Goal: Navigation & Orientation: Understand site structure

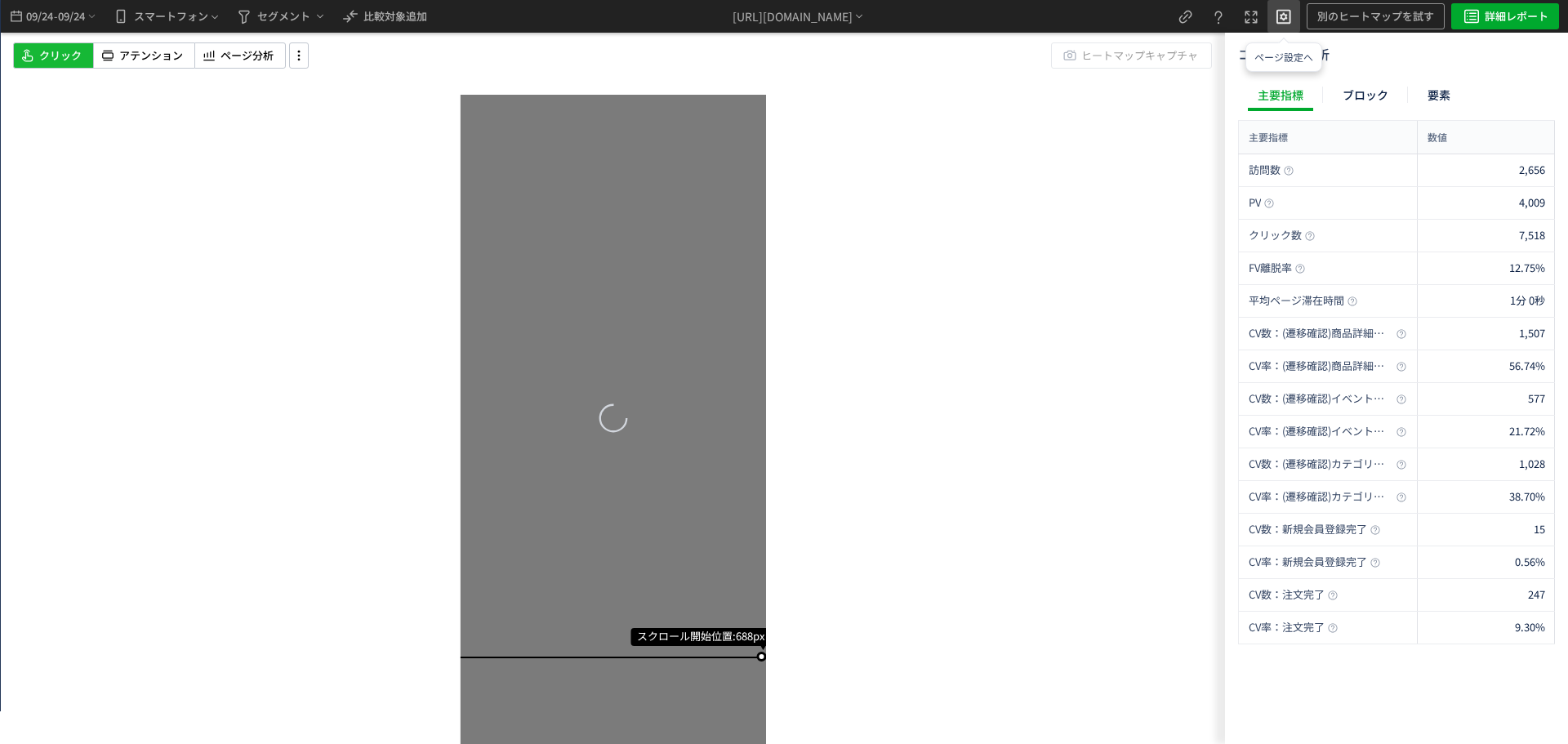
click at [1278, 13] on icon "heatmap-top-bar" at bounding box center [1284, 15] width 19 height 19
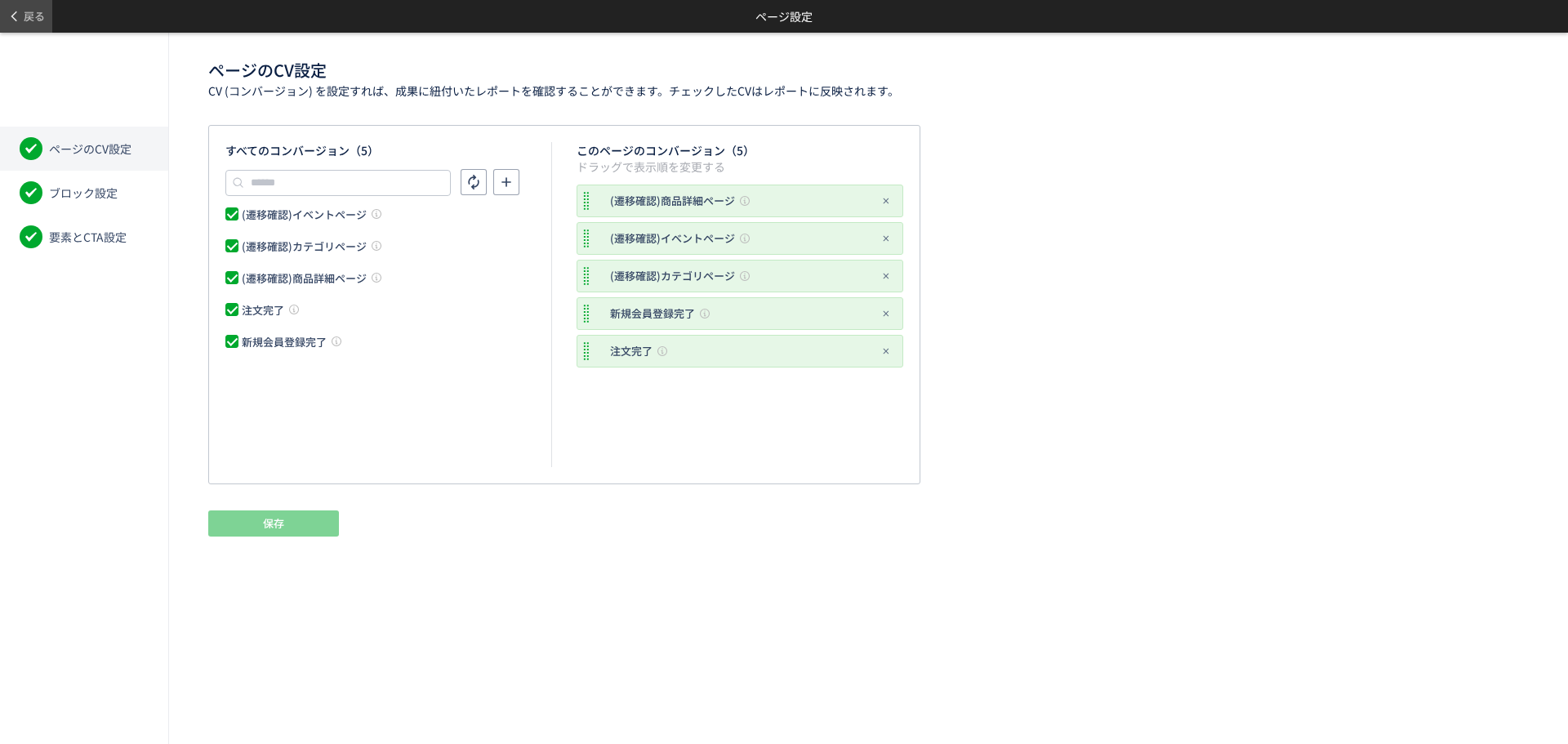
click at [30, 21] on span "戻る" at bounding box center [35, 15] width 21 height 26
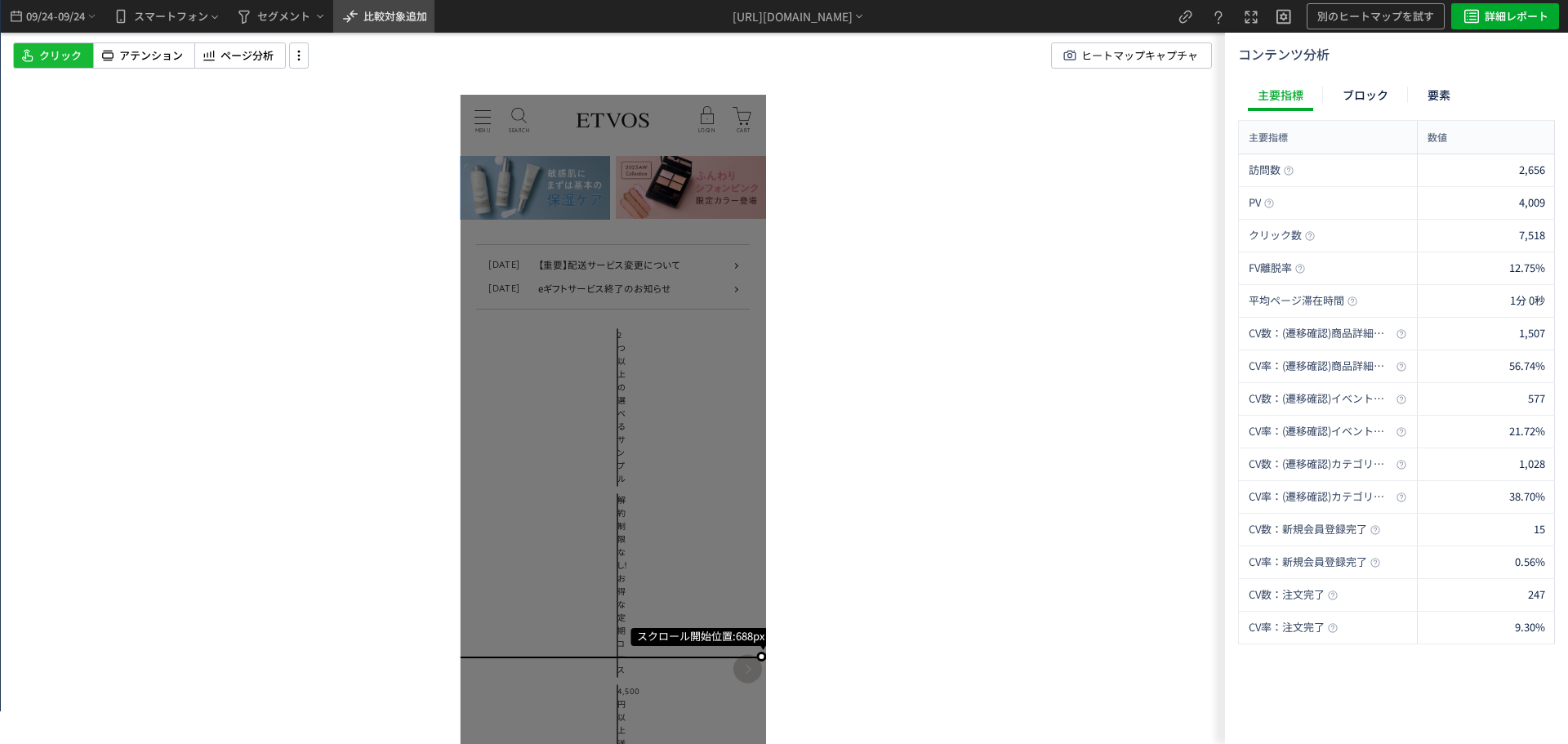
click at [373, 10] on span "比較対象追加" at bounding box center [396, 15] width 64 height 15
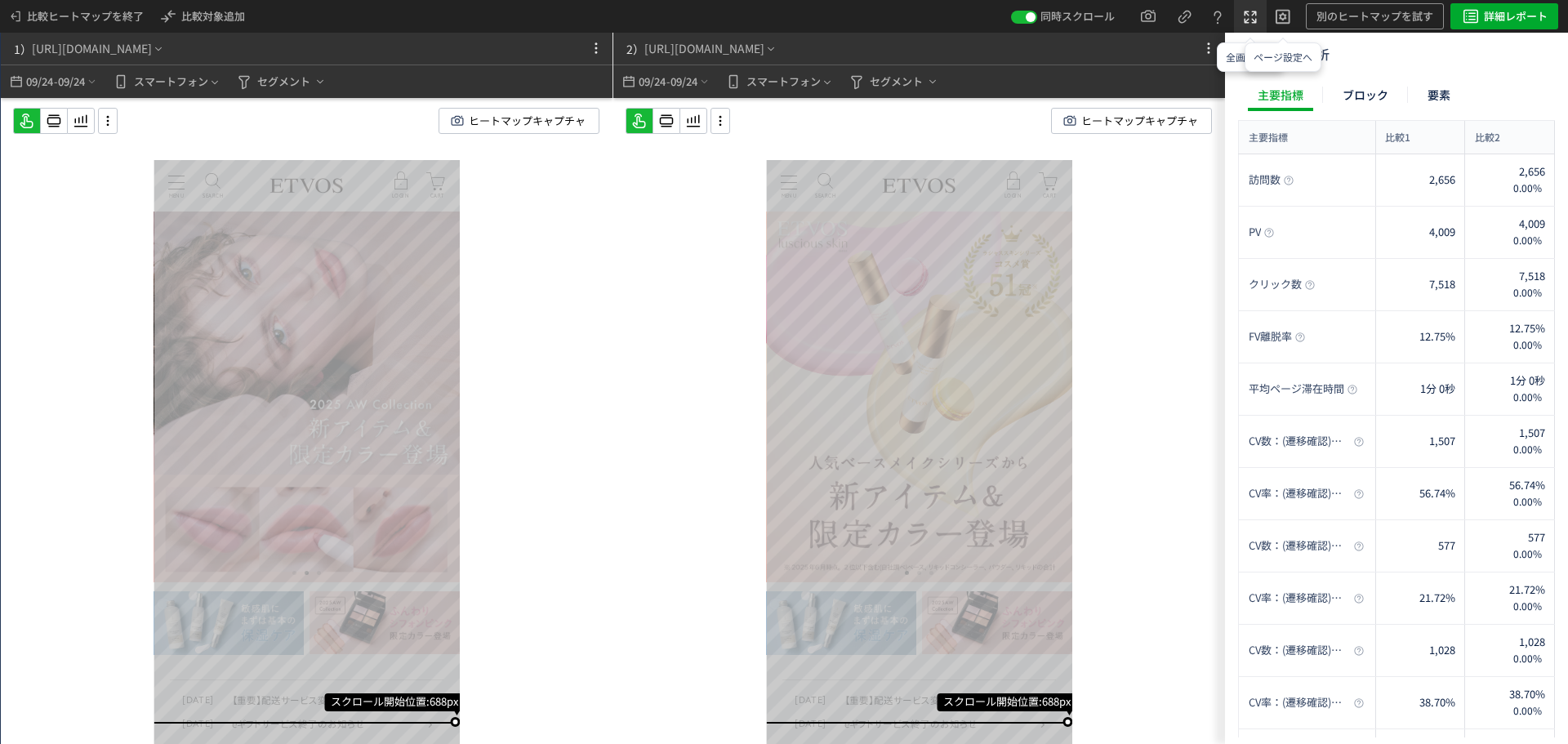
click at [1245, 16] on icon at bounding box center [1250, 17] width 19 height 19
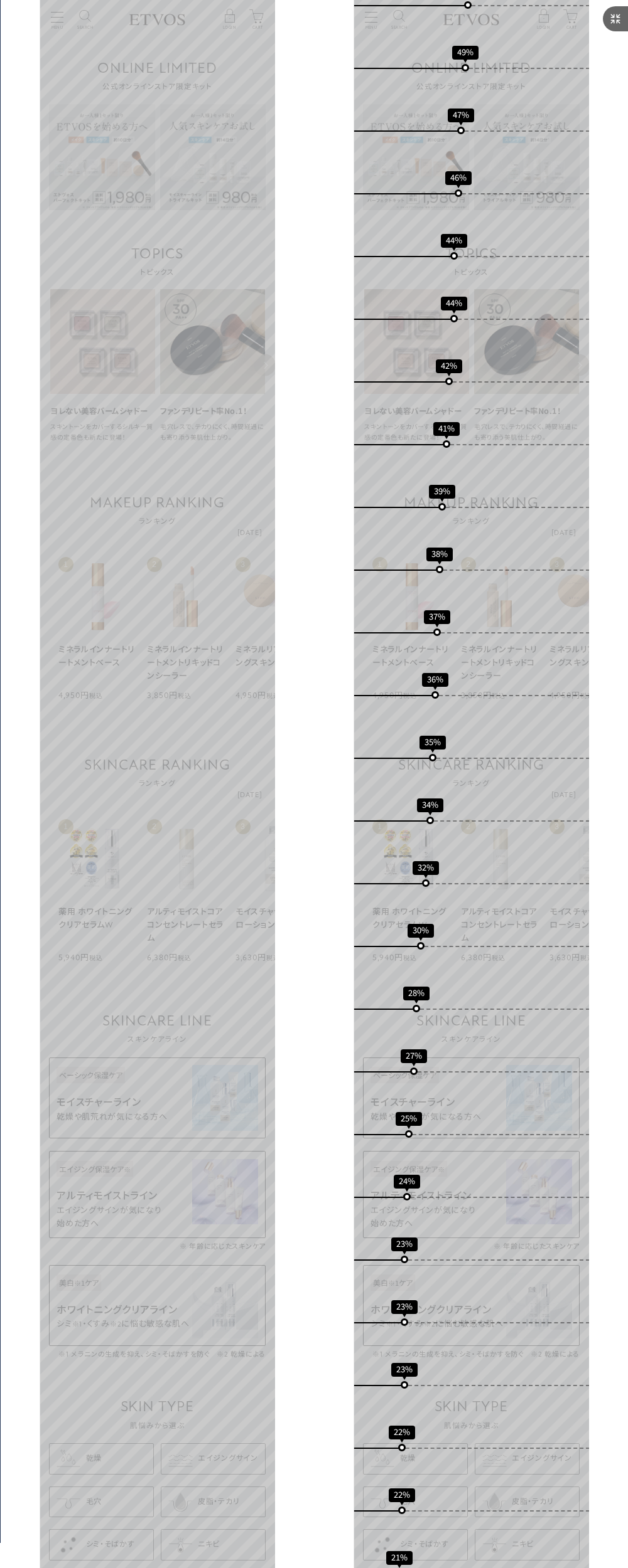
scroll to position [810, 0]
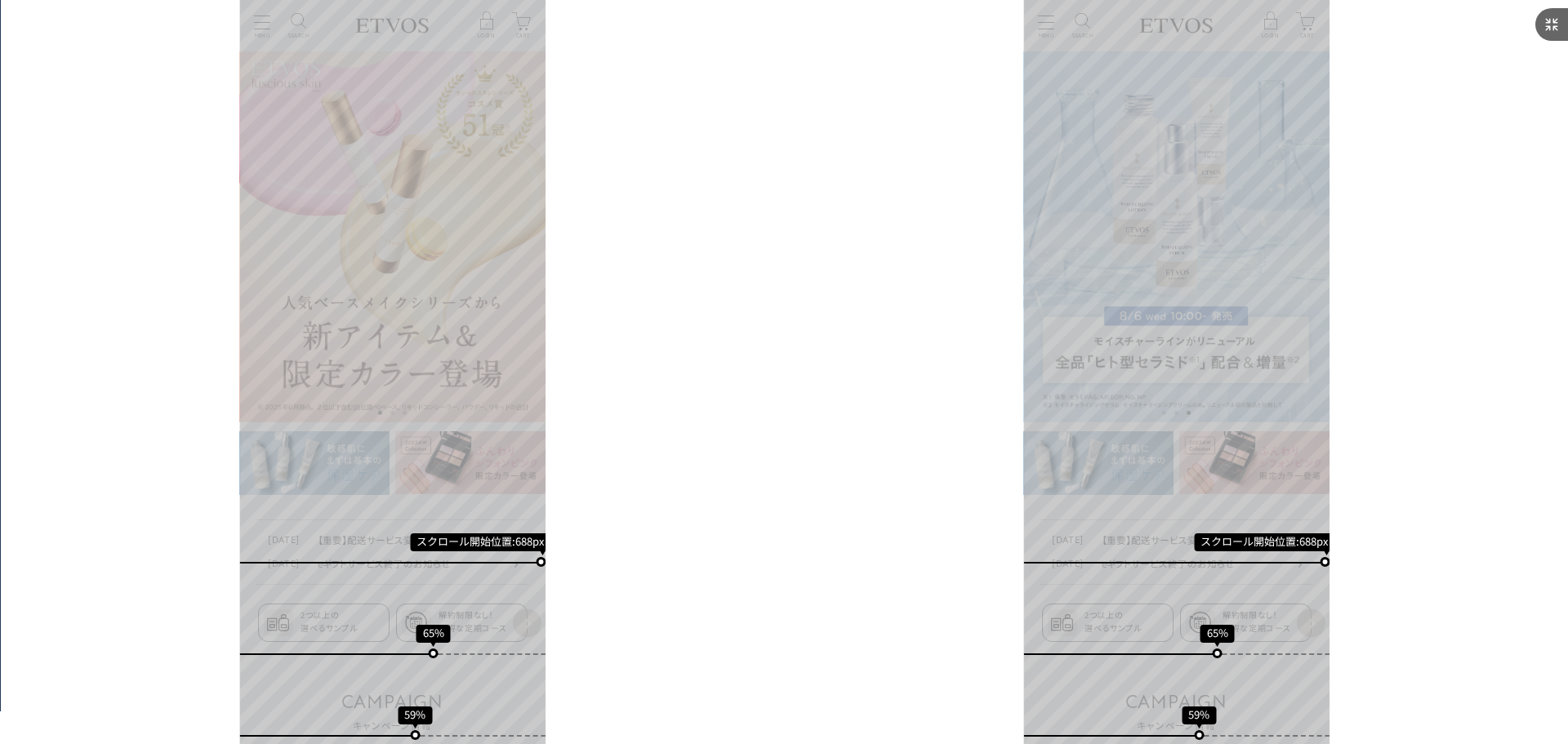
click at [1554, 15] on icon at bounding box center [1552, 24] width 19 height 19
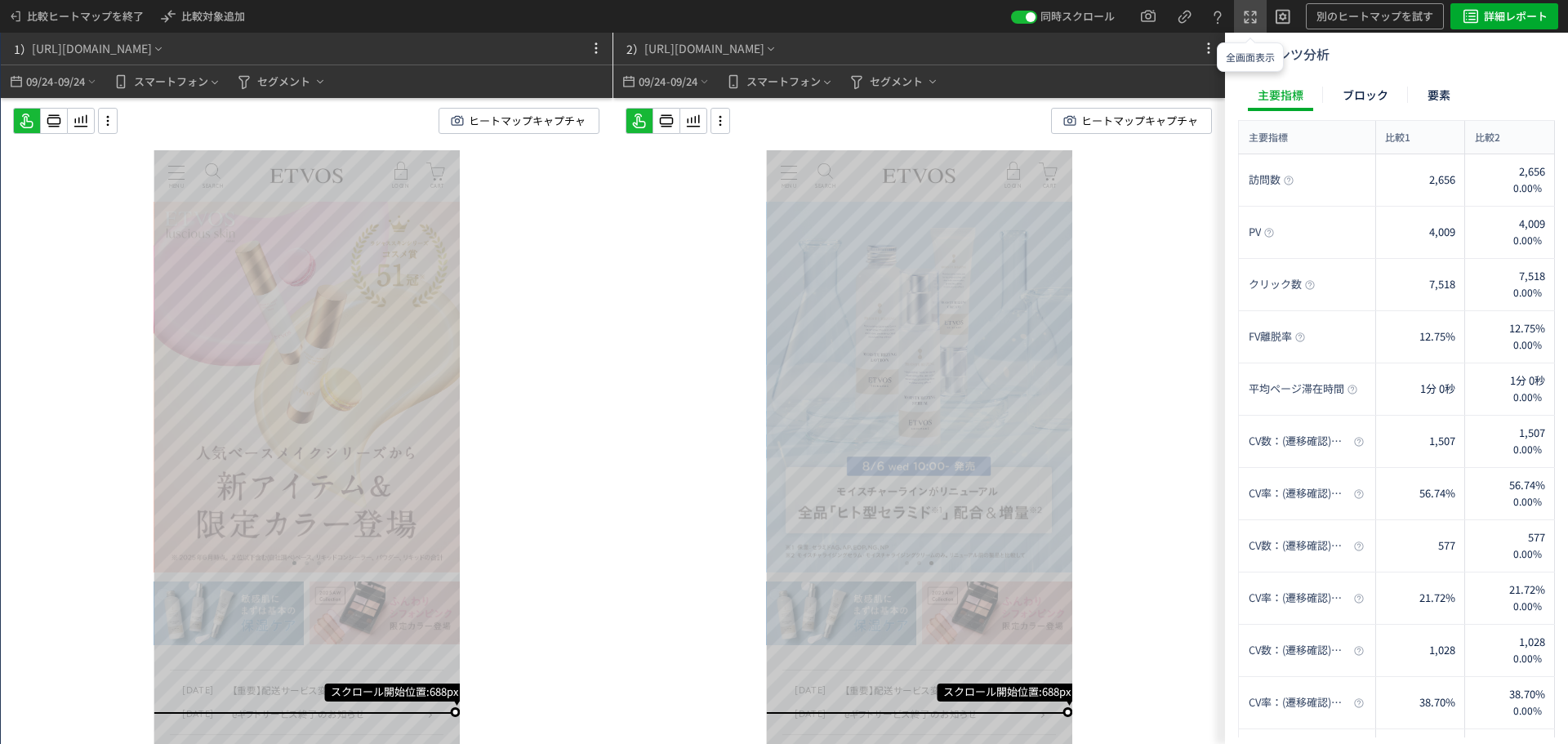
click at [1255, 9] on icon at bounding box center [1250, 17] width 19 height 19
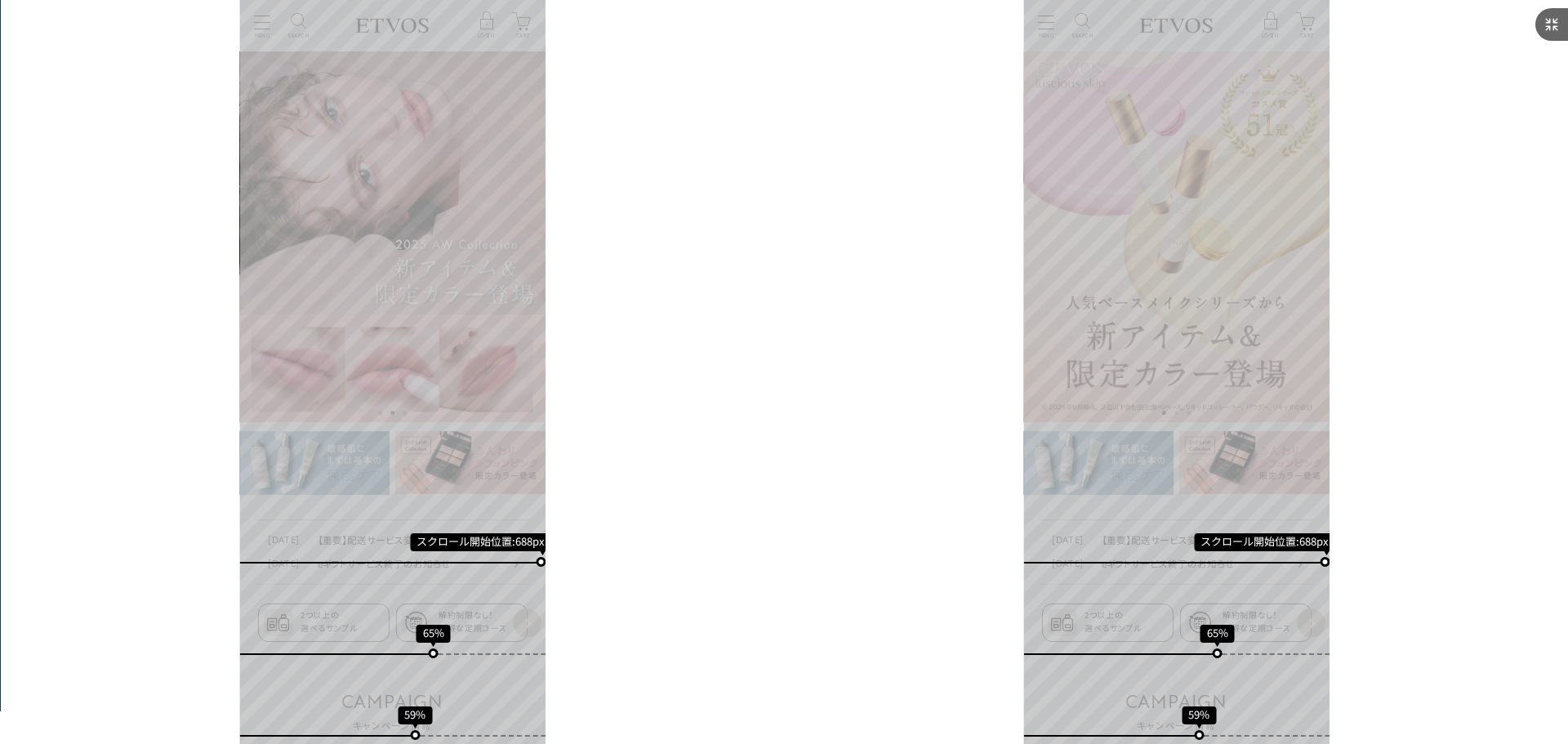
click at [1540, 19] on div at bounding box center [1552, 24] width 33 height 33
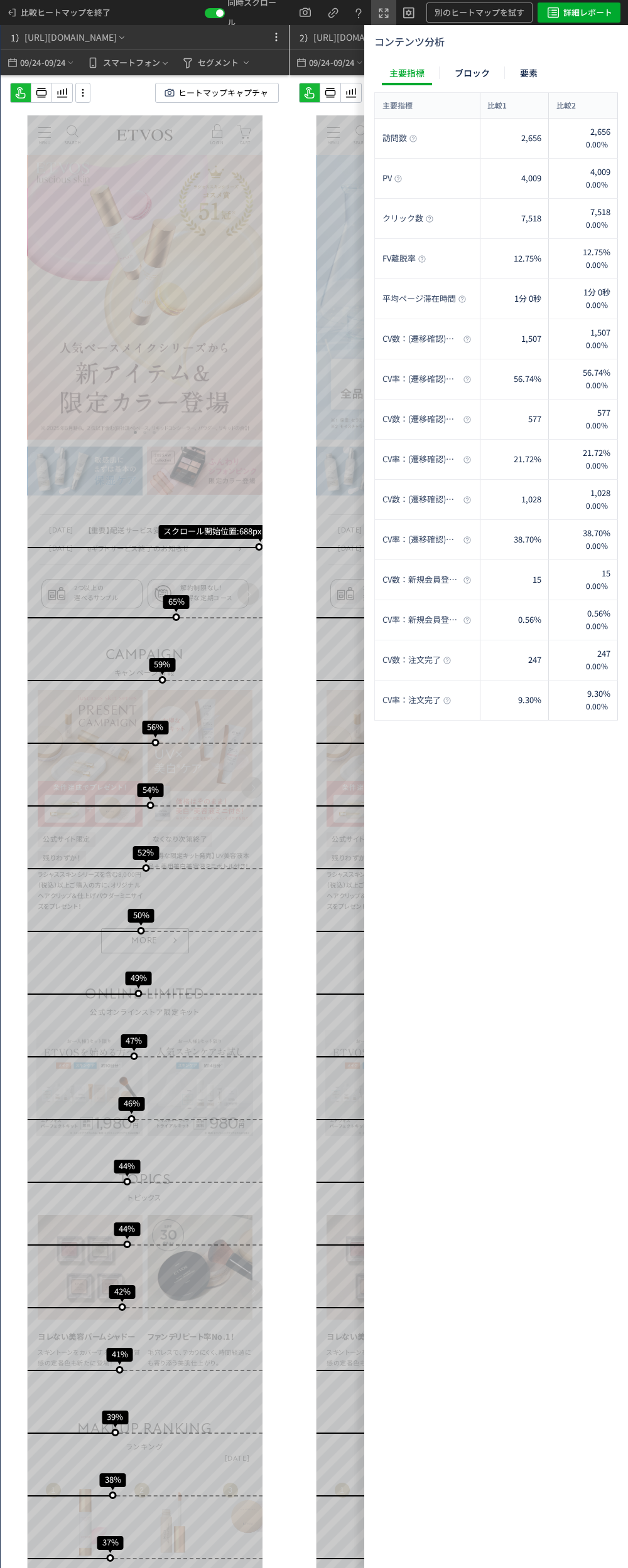
click at [385, 12] on use at bounding box center [384, 13] width 10 height 10
